Goal: Use online tool/utility

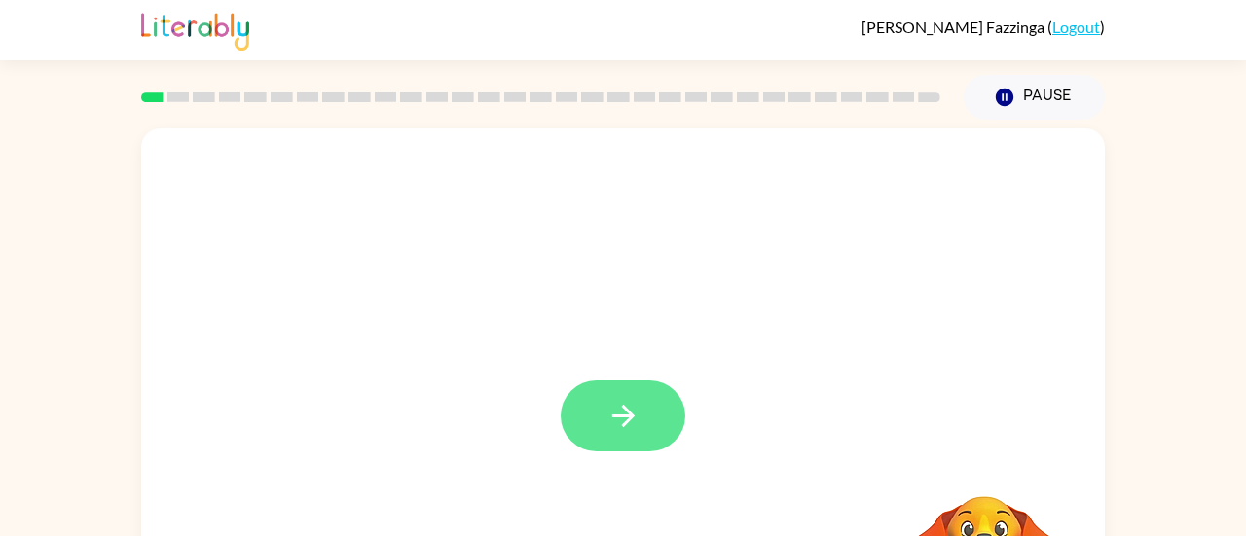
click at [640, 427] on button "button" at bounding box center [623, 416] width 125 height 71
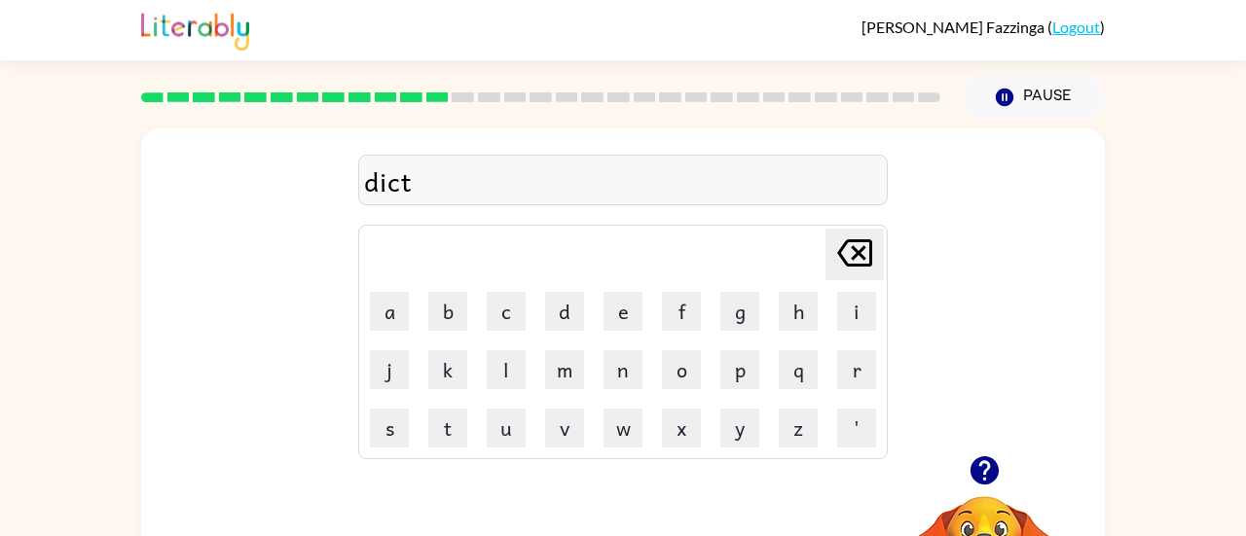
scroll to position [148, 0]
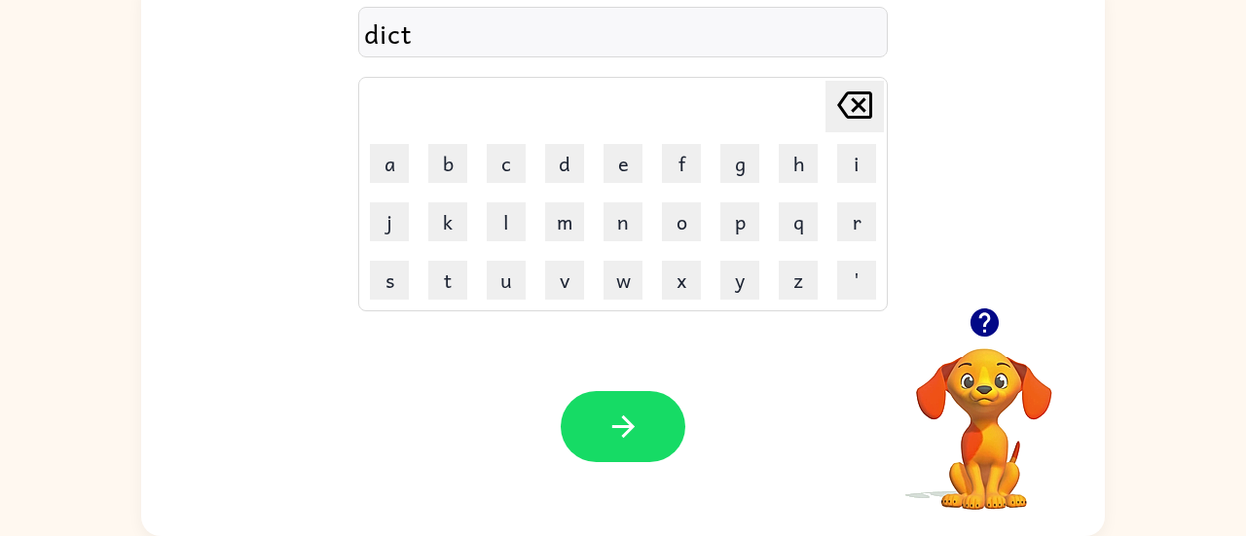
click at [415, 31] on div "dict" at bounding box center [623, 33] width 518 height 41
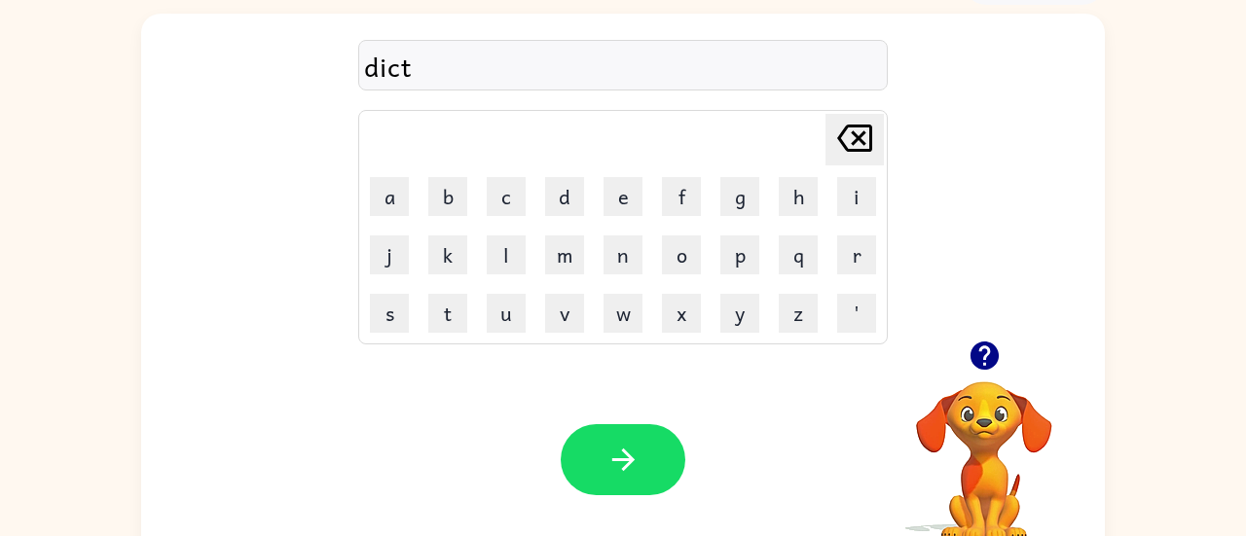
scroll to position [107, 0]
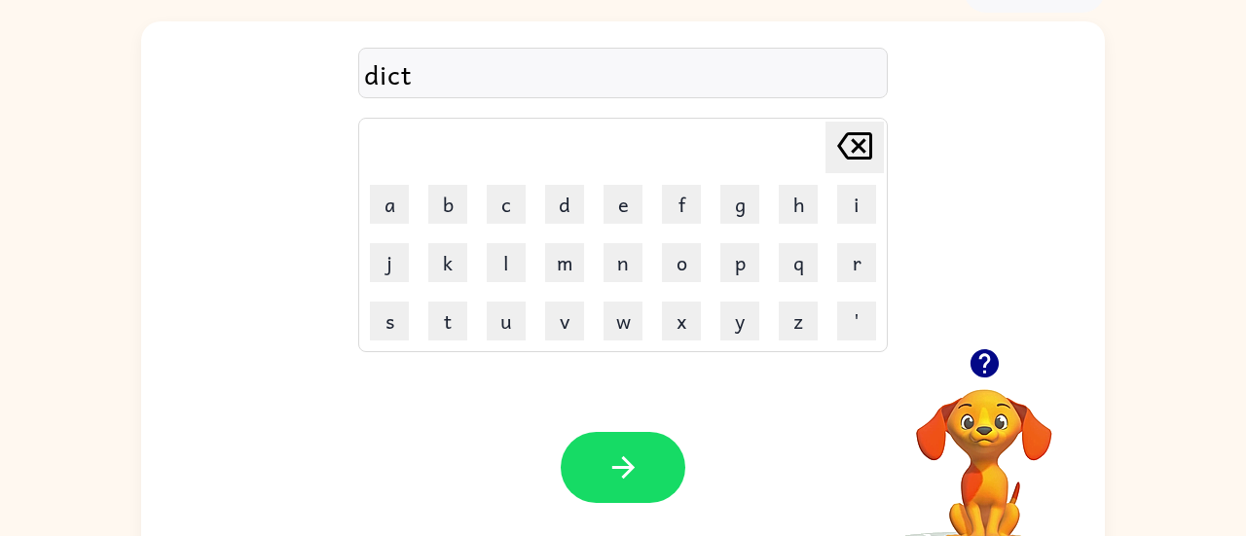
click at [422, 77] on div "dict" at bounding box center [623, 74] width 518 height 41
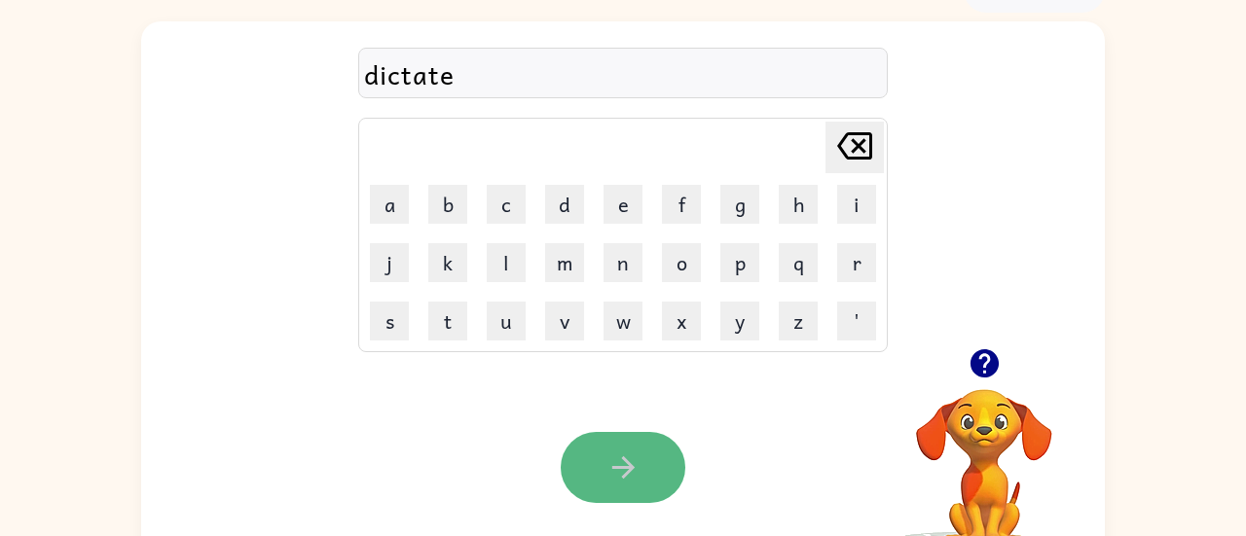
click at [628, 473] on icon "button" at bounding box center [624, 468] width 34 height 34
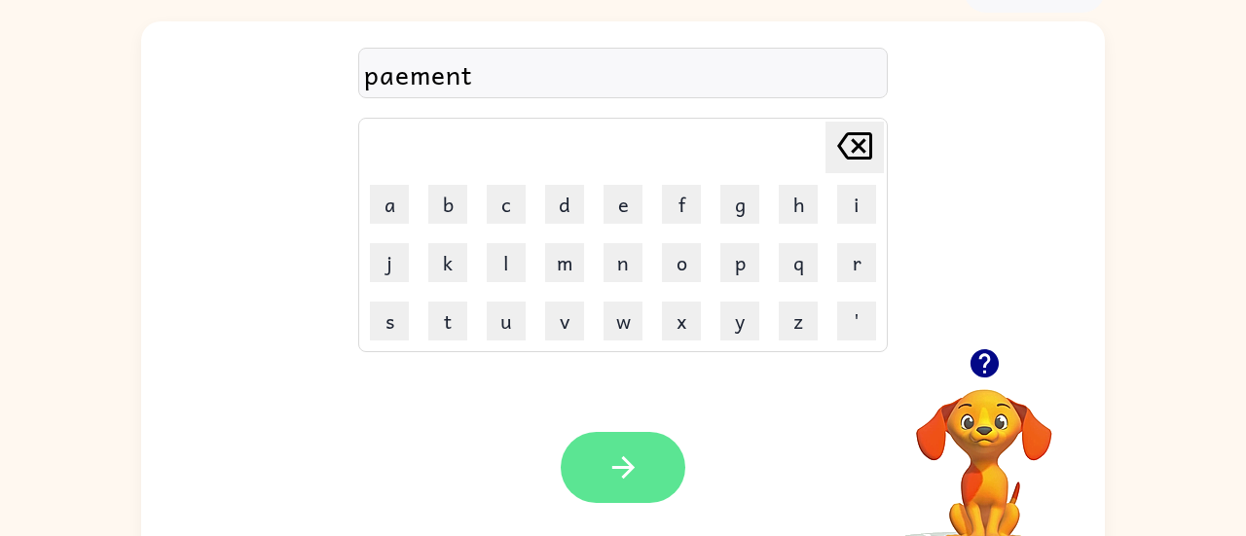
click at [638, 452] on icon "button" at bounding box center [624, 468] width 34 height 34
click at [593, 473] on button "button" at bounding box center [623, 467] width 125 height 71
click at [641, 464] on button "button" at bounding box center [623, 467] width 125 height 71
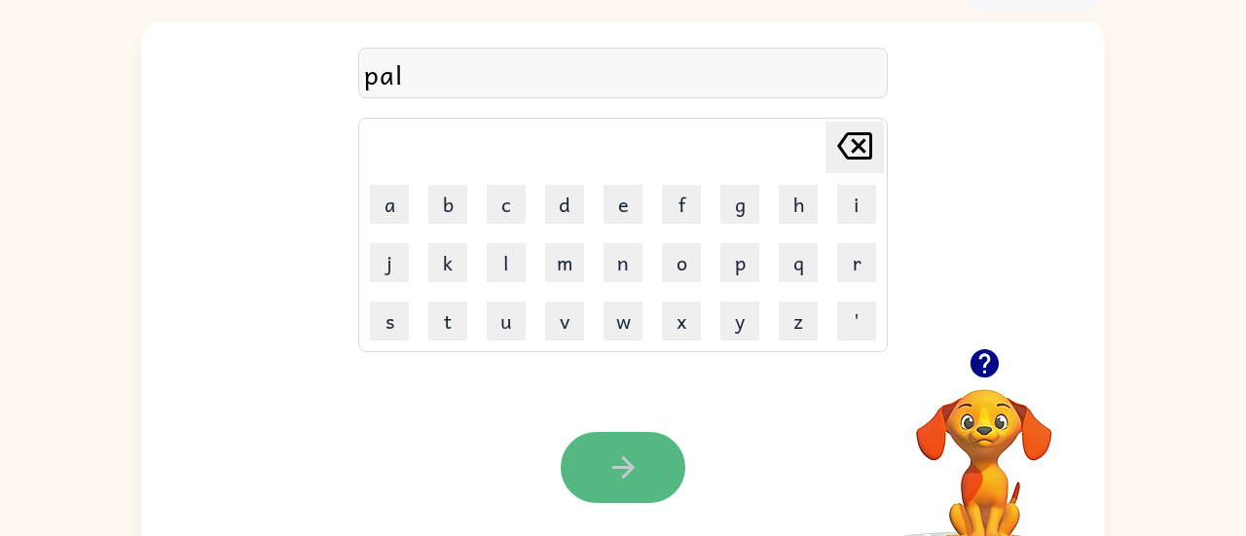
click at [613, 463] on icon "button" at bounding box center [624, 468] width 34 height 34
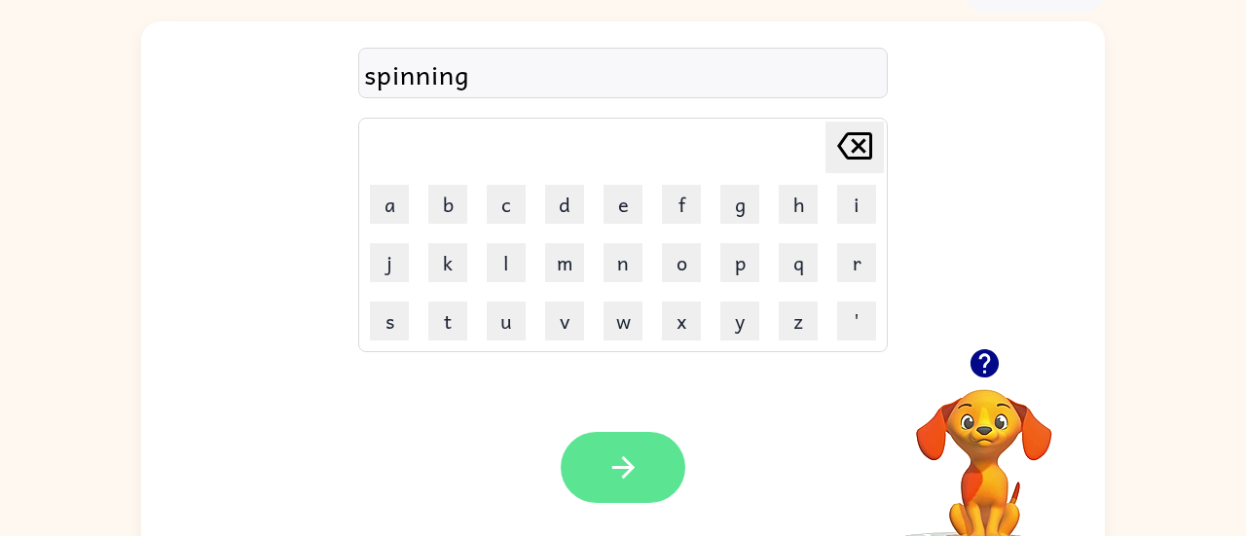
click at [647, 464] on button "button" at bounding box center [623, 467] width 125 height 71
click at [639, 440] on button "button" at bounding box center [623, 467] width 125 height 71
click at [638, 496] on button "button" at bounding box center [623, 467] width 125 height 71
click at [656, 460] on button "button" at bounding box center [623, 467] width 125 height 71
click at [628, 473] on icon "button" at bounding box center [622, 468] width 22 height 22
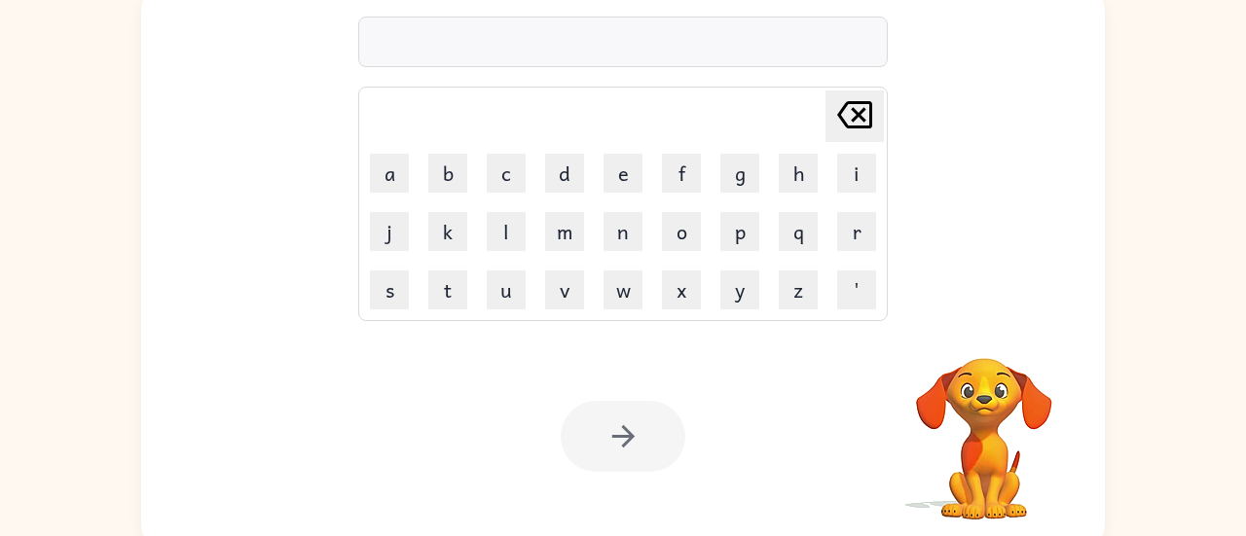
scroll to position [125, 0]
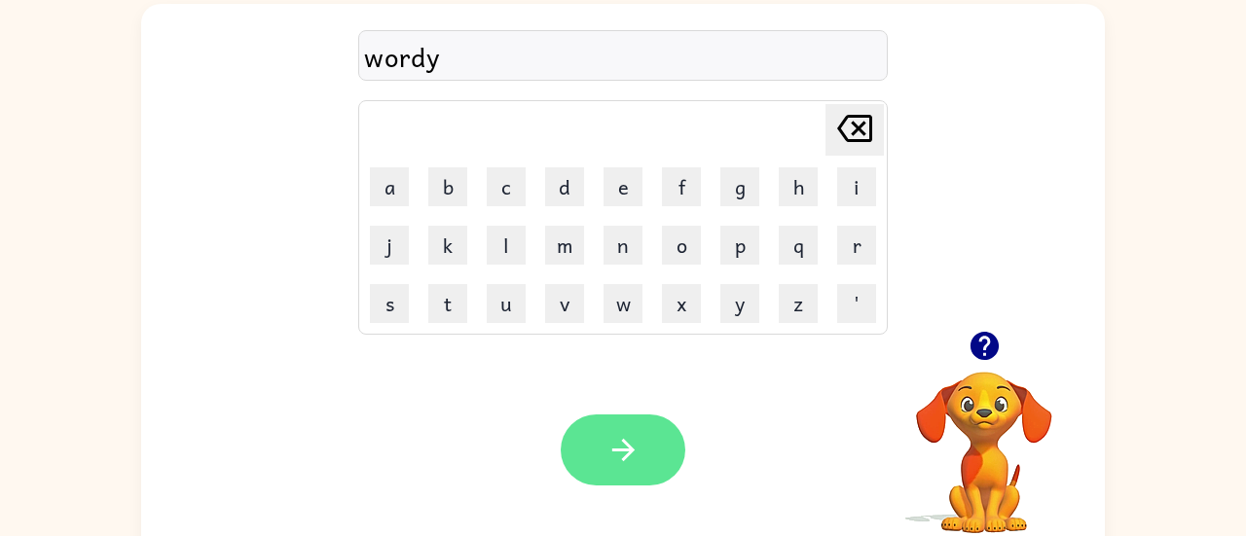
click at [624, 439] on icon "button" at bounding box center [624, 450] width 34 height 34
click at [615, 445] on icon "button" at bounding box center [624, 450] width 34 height 34
click at [610, 479] on button "button" at bounding box center [623, 450] width 125 height 71
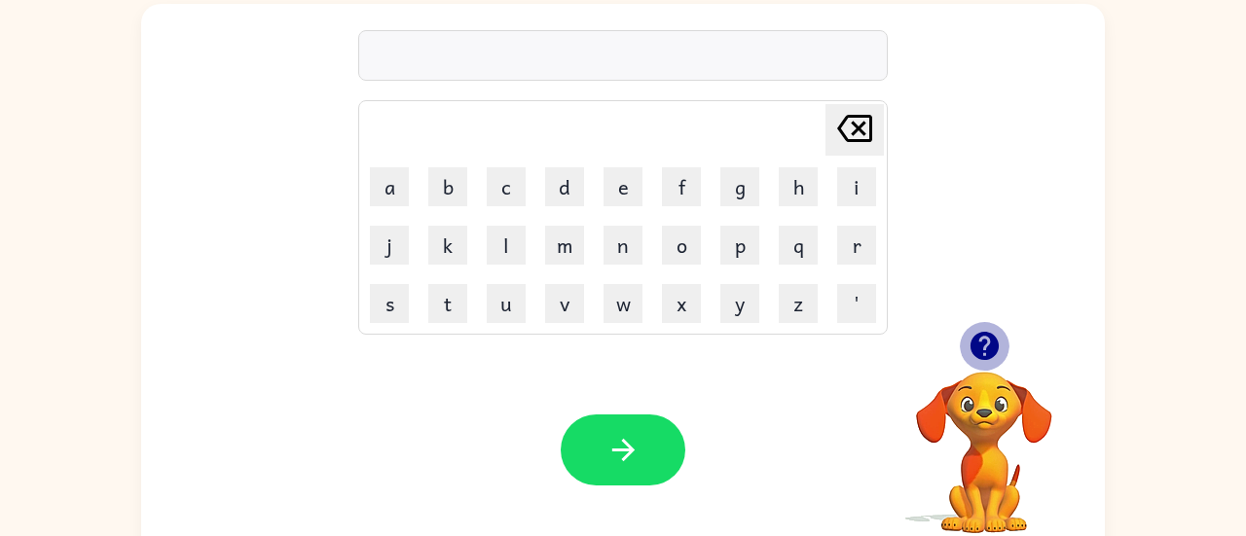
click at [986, 356] on icon "button" at bounding box center [984, 346] width 28 height 28
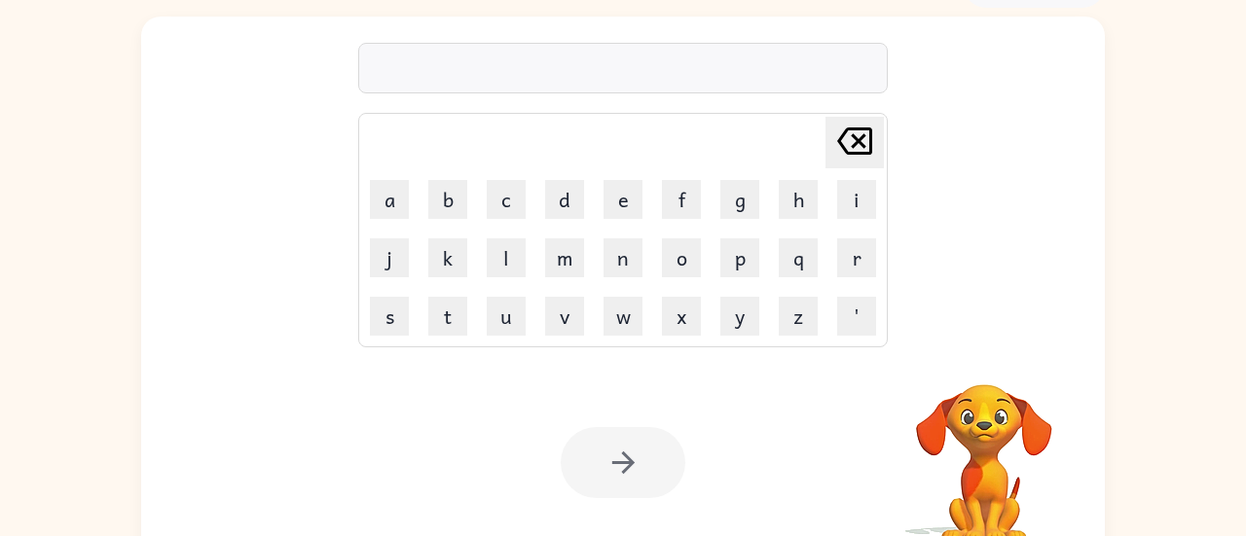
scroll to position [109, 0]
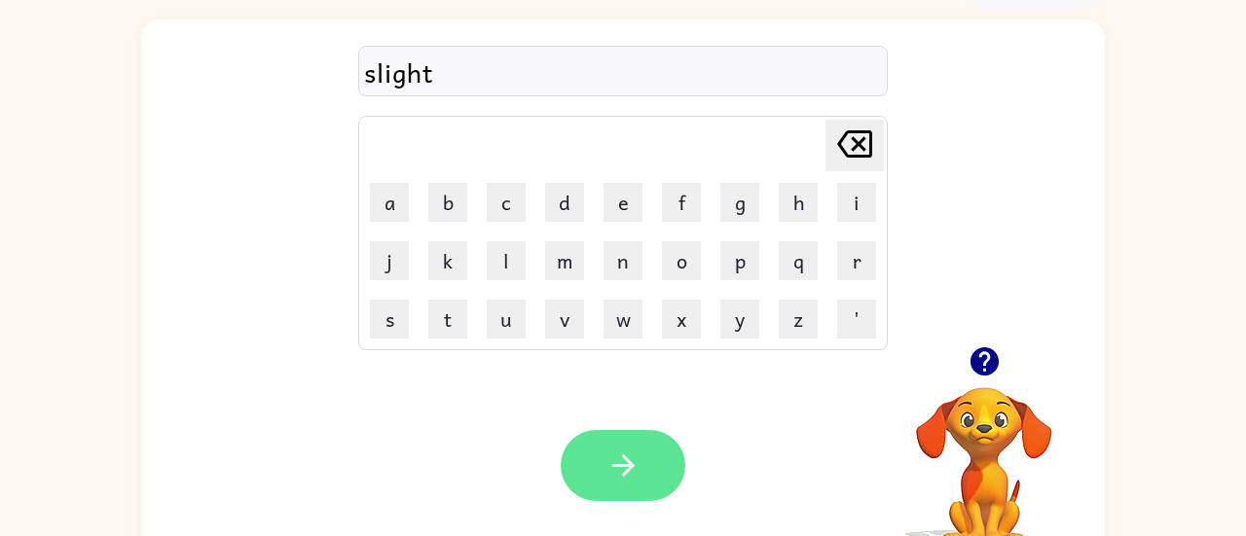
click at [652, 452] on button "button" at bounding box center [623, 465] width 125 height 71
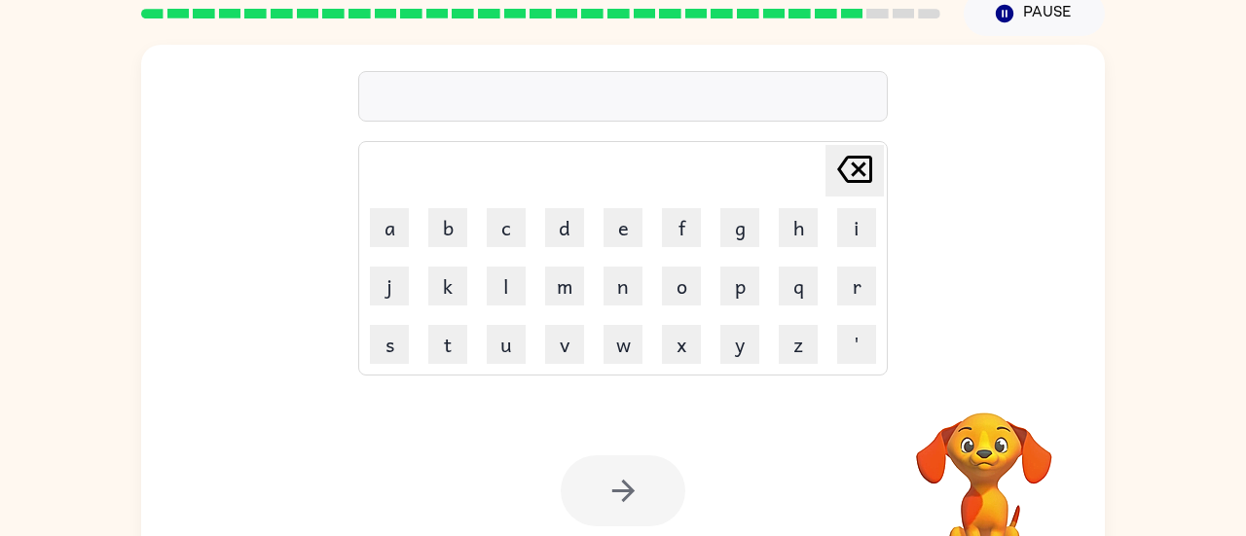
scroll to position [87, 0]
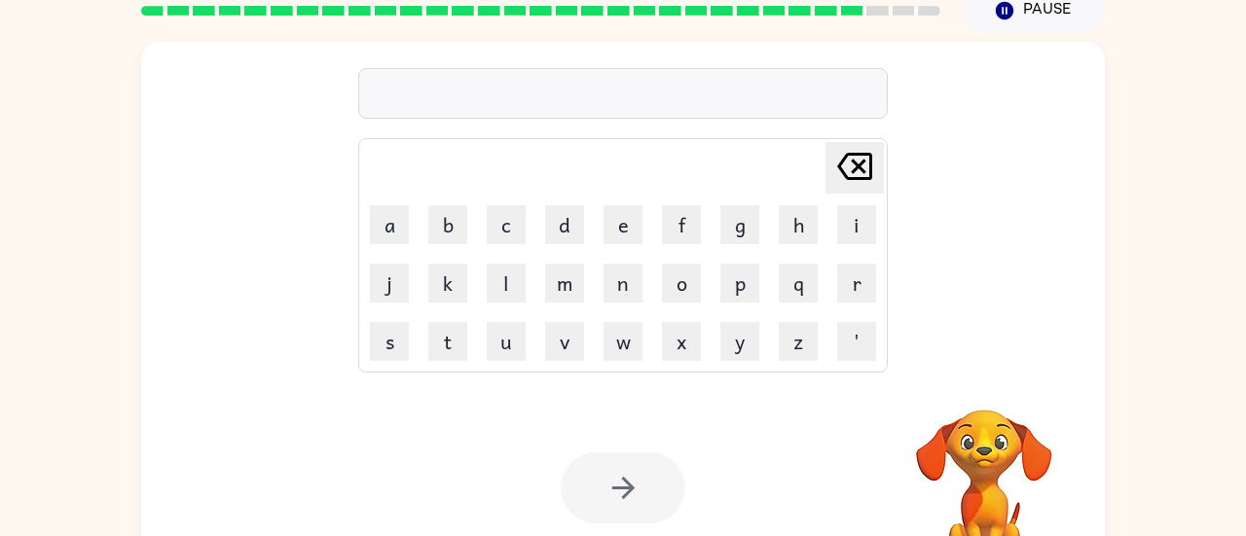
click at [427, 74] on div at bounding box center [623, 93] width 530 height 51
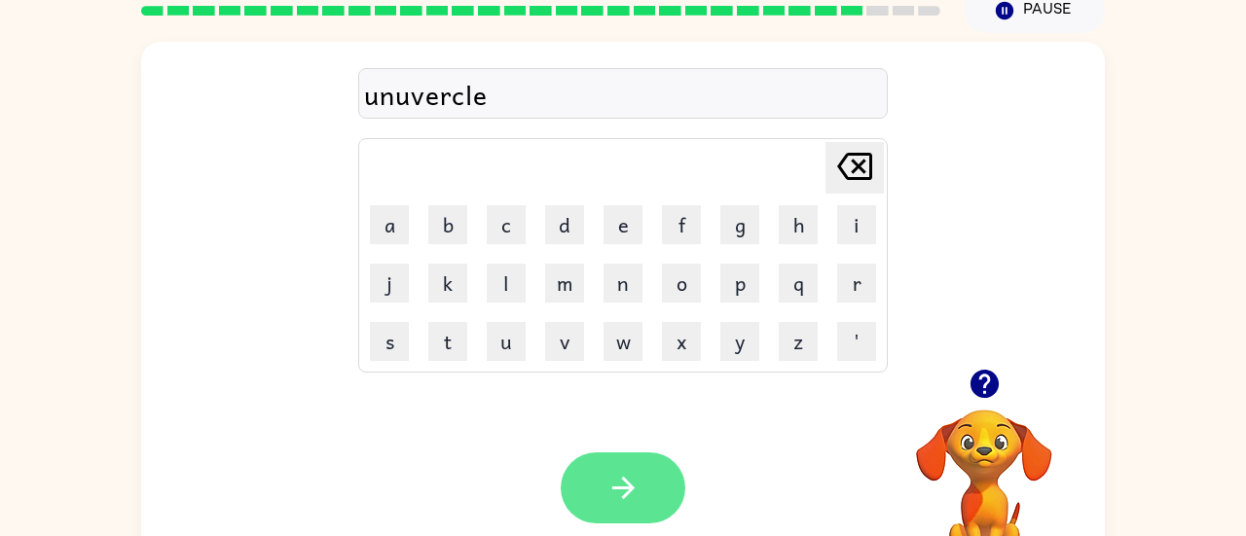
click at [624, 493] on icon "button" at bounding box center [624, 488] width 34 height 34
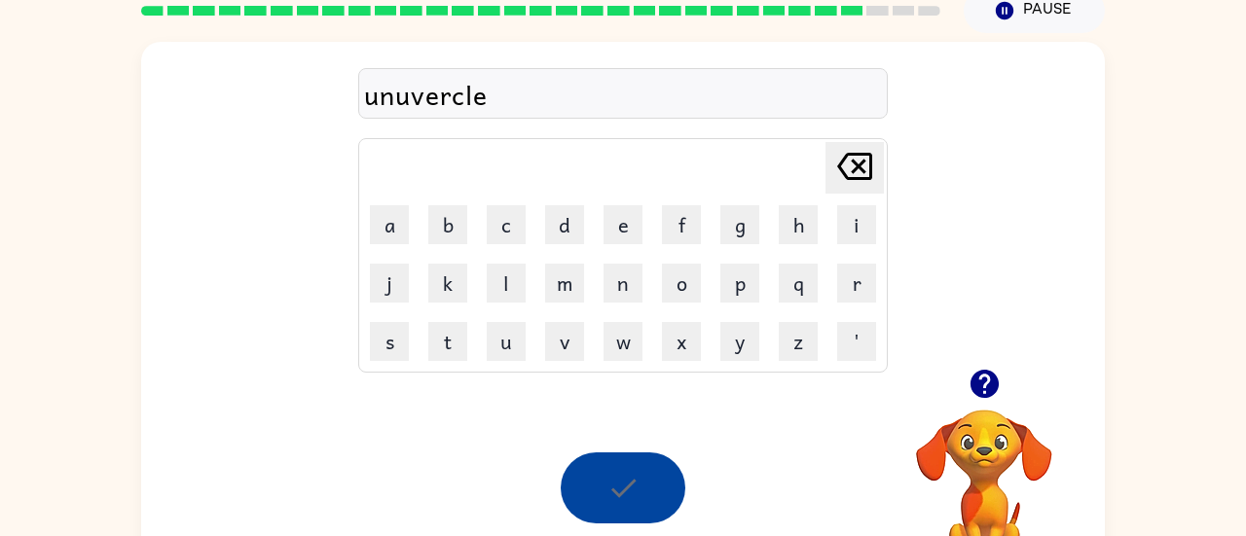
click at [638, 488] on div at bounding box center [623, 488] width 125 height 71
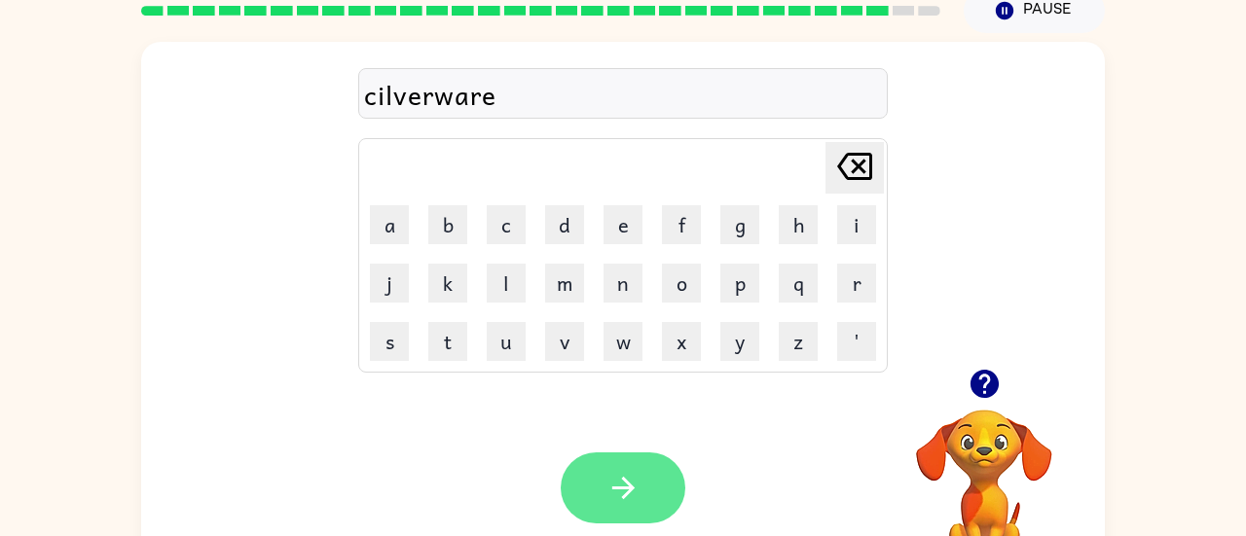
click at [622, 503] on icon "button" at bounding box center [624, 488] width 34 height 34
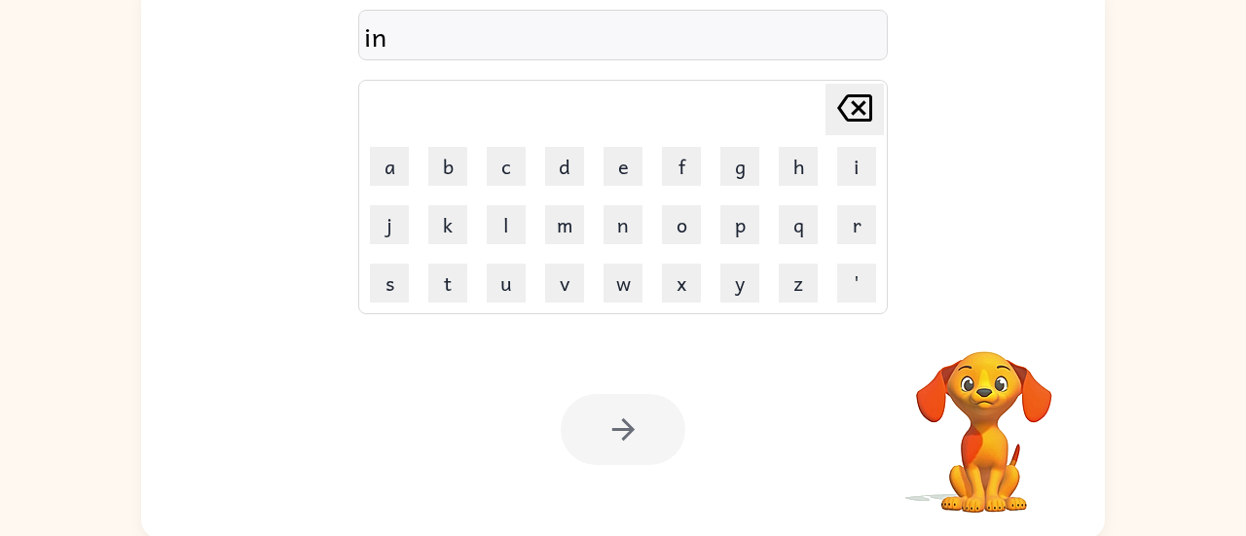
scroll to position [148, 0]
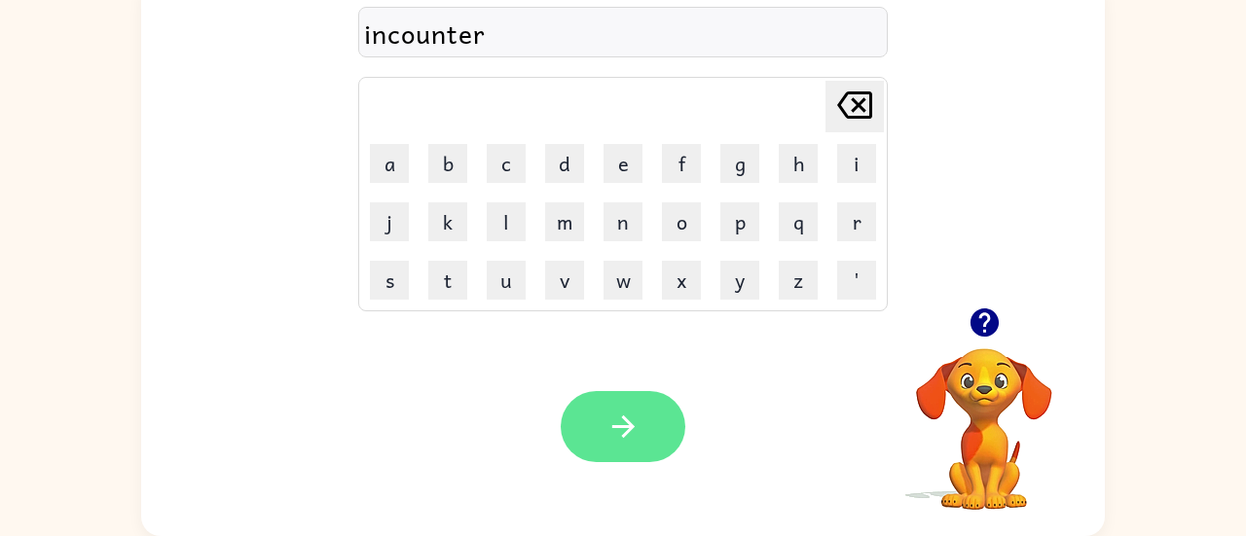
click at [598, 420] on button "button" at bounding box center [623, 426] width 125 height 71
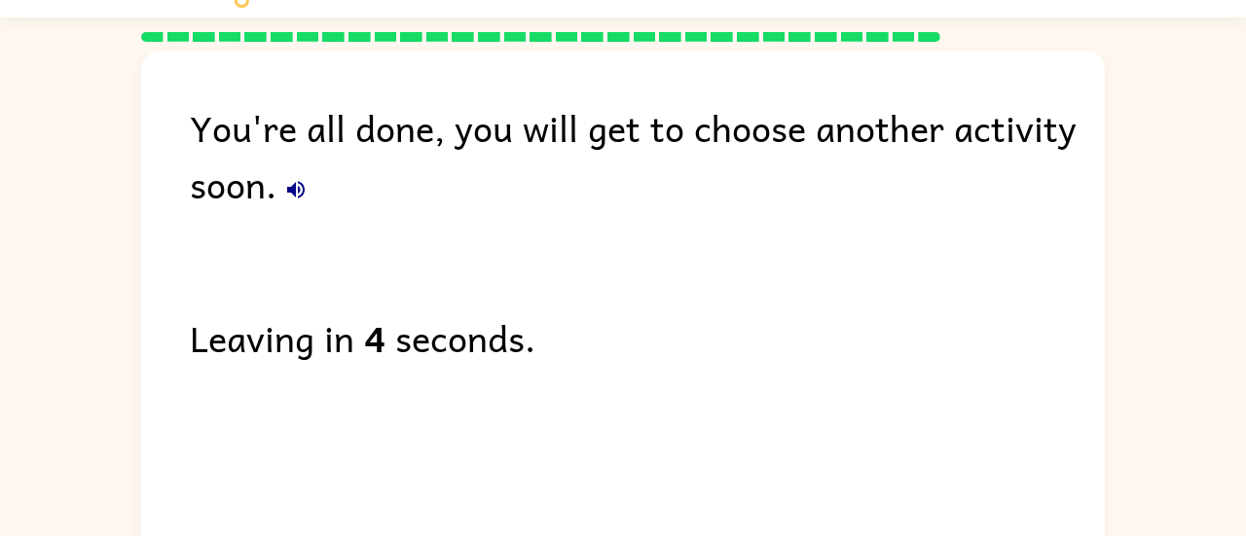
scroll to position [35, 0]
